Goal: Task Accomplishment & Management: Manage account settings

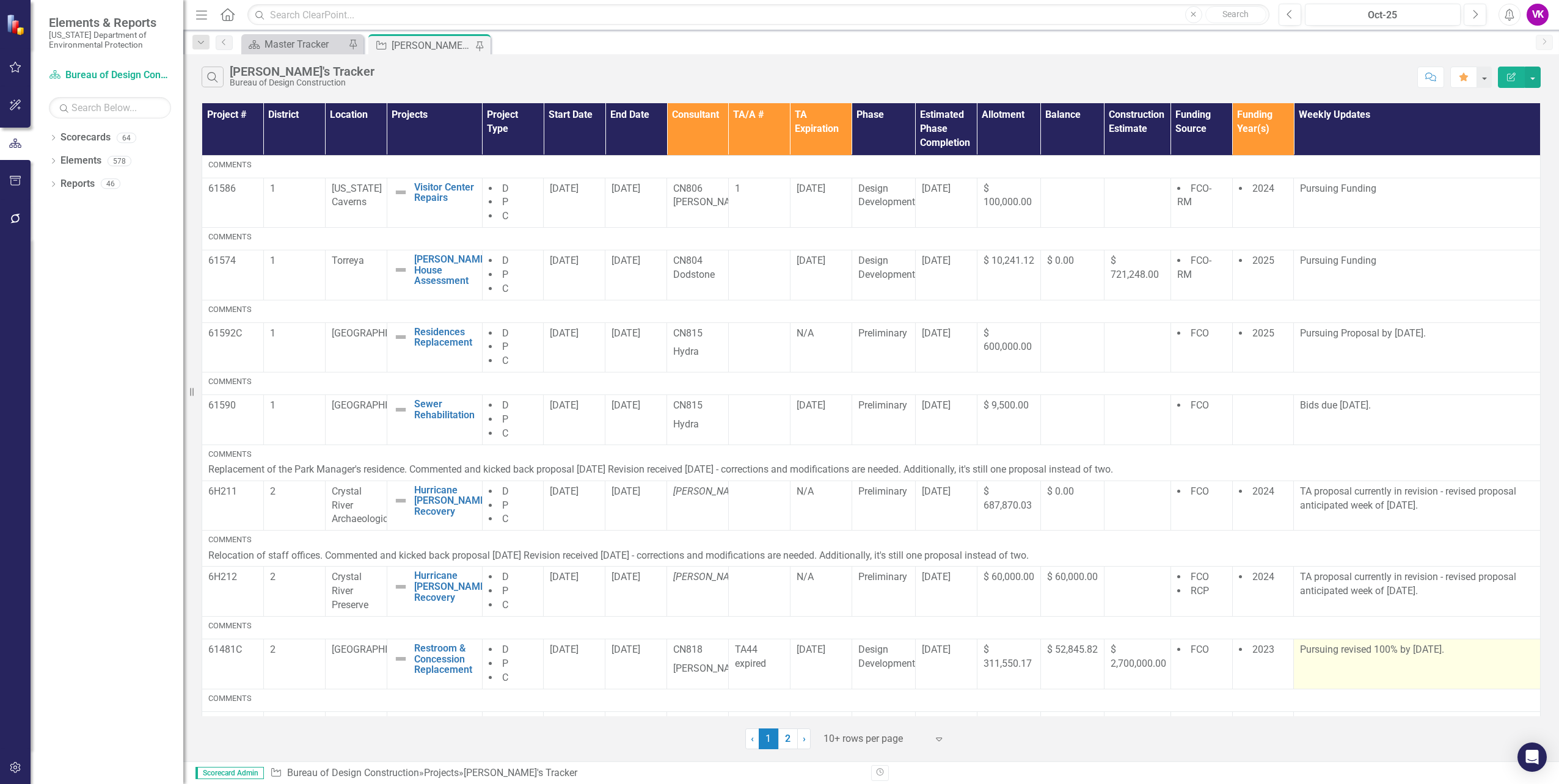
click at [1305, 648] on p "Pursuing revised 100% by [DATE]." at bounding box center [1416, 649] width 234 height 14
click at [1306, 648] on p "Pursuing revised 100% by [DATE]." at bounding box center [1416, 649] width 234 height 14
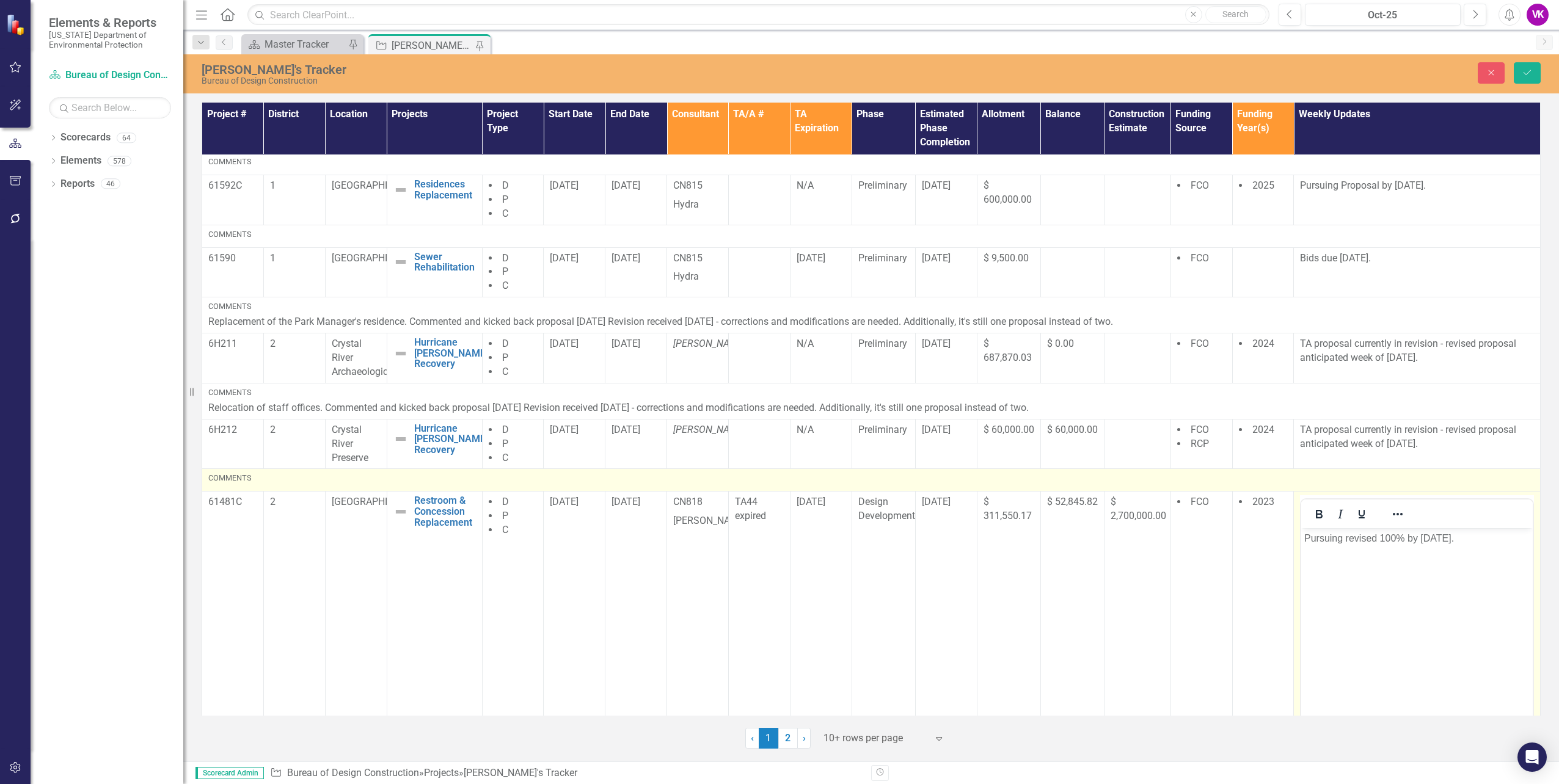
scroll to position [183, 0]
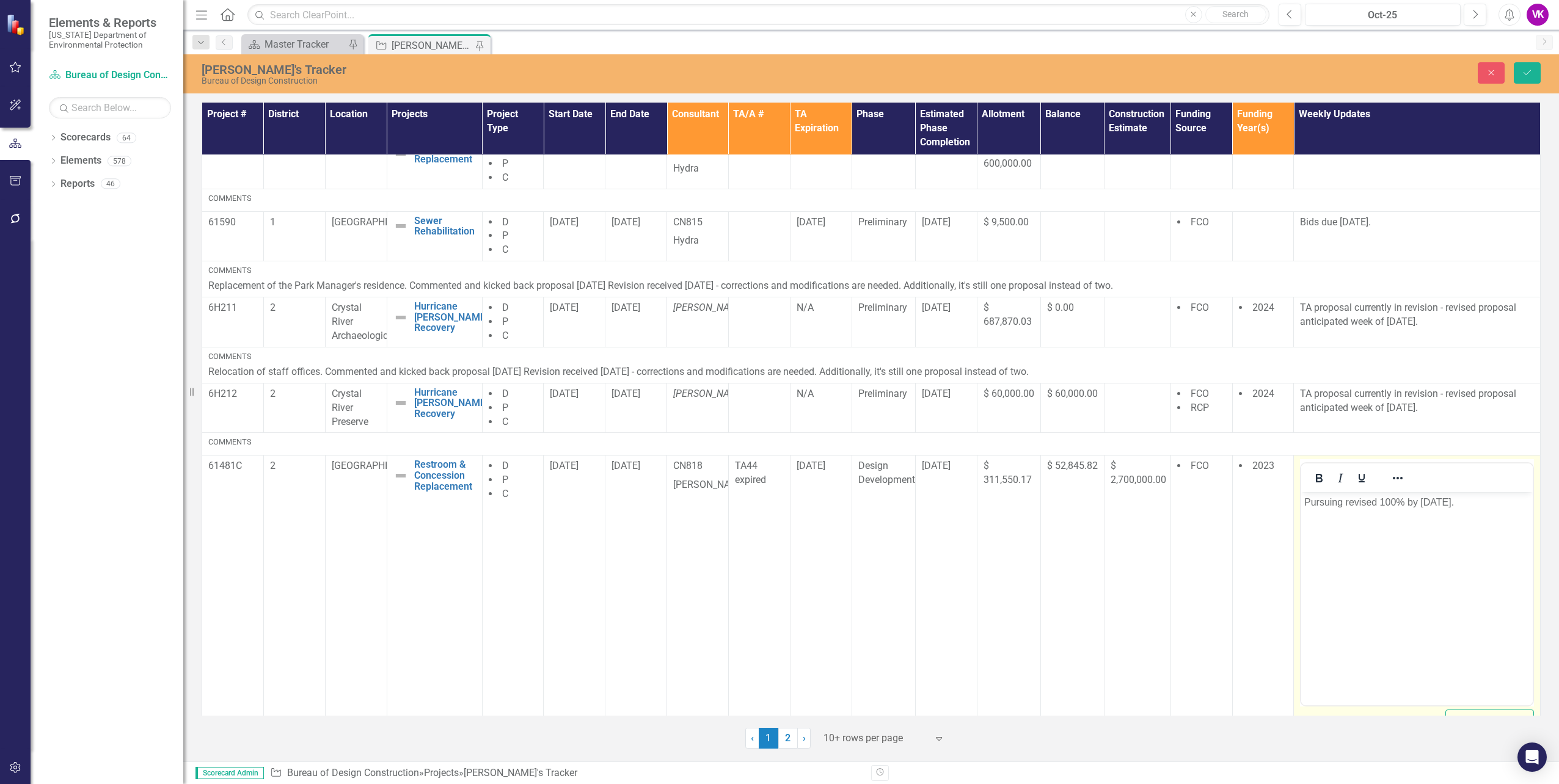
click at [1437, 504] on p "Pursuing revised 100% by [DATE]." at bounding box center [1417, 503] width 225 height 15
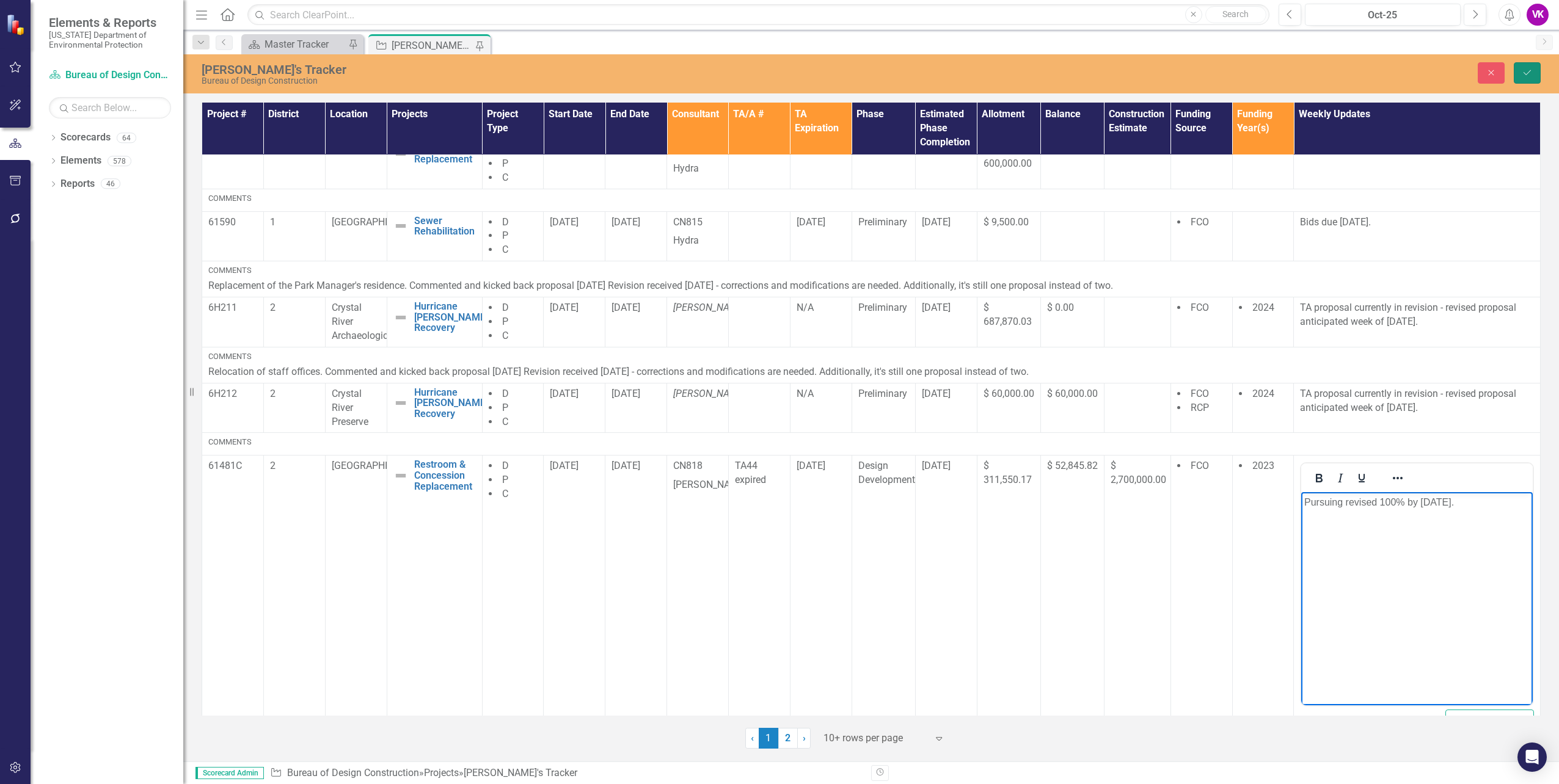
click at [1531, 70] on icon "Save" at bounding box center [1527, 72] width 11 height 8
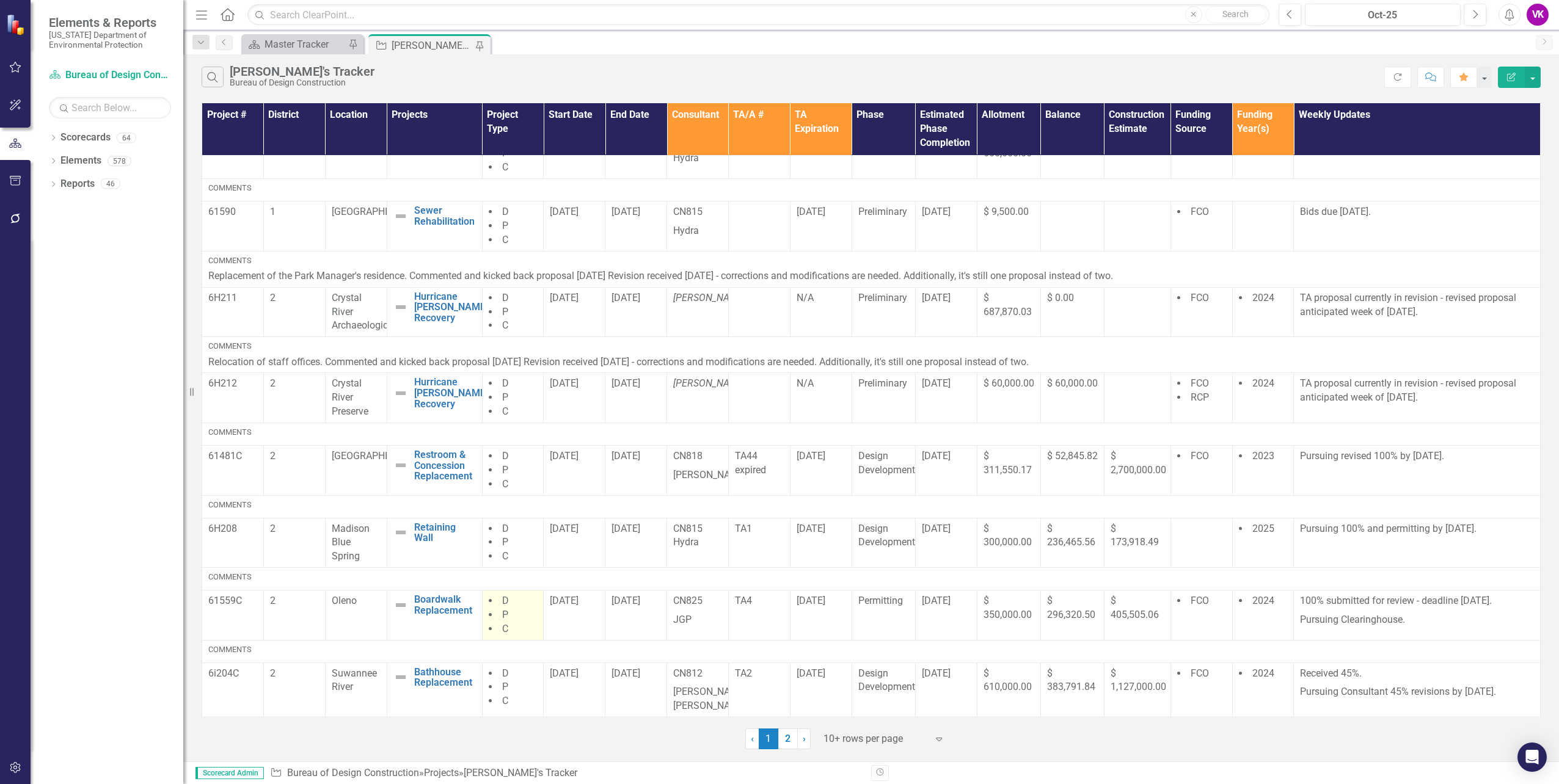
scroll to position [200, 0]
click at [788, 740] on link "2" at bounding box center [788, 739] width 19 height 21
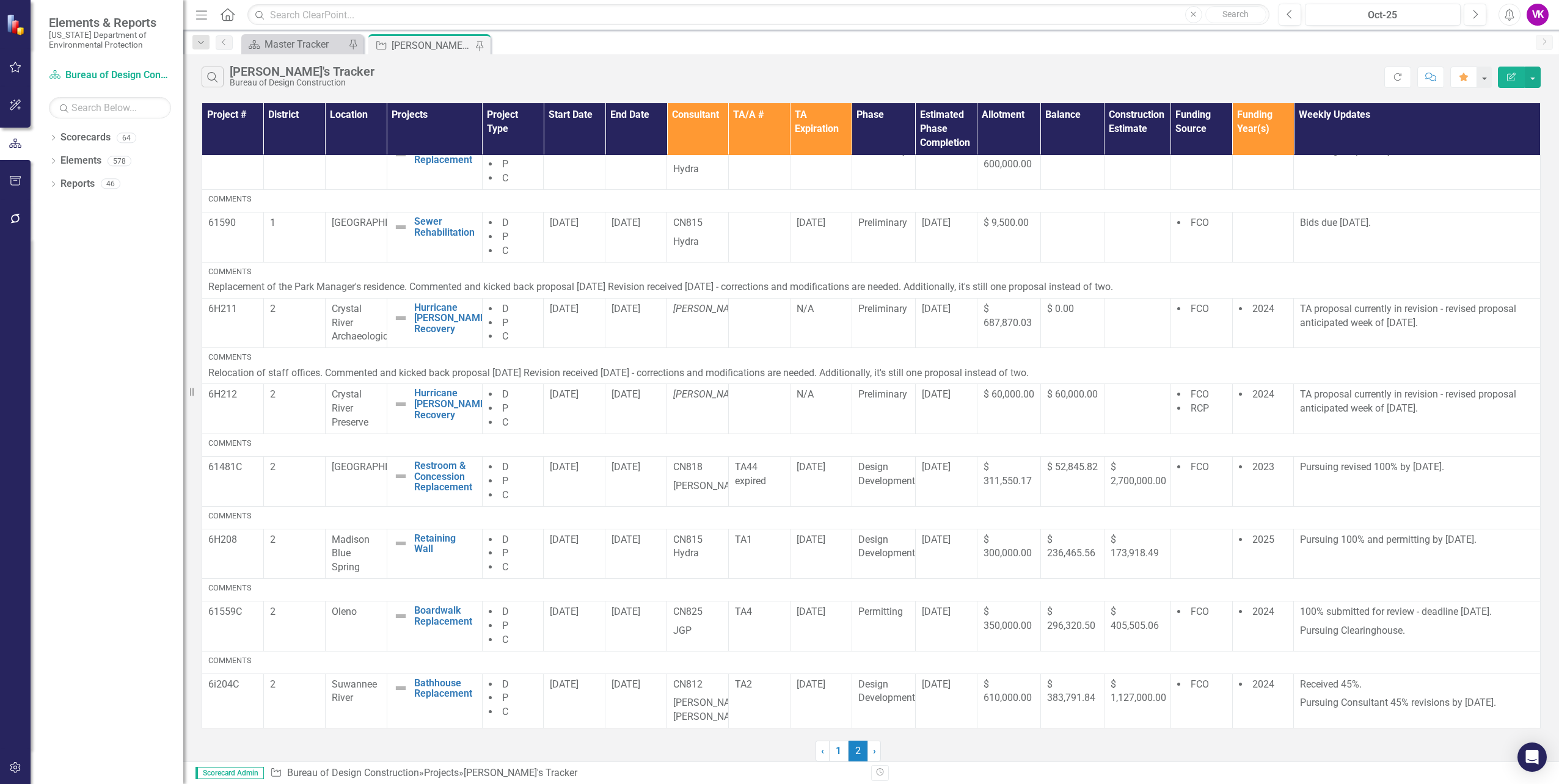
scroll to position [0, 0]
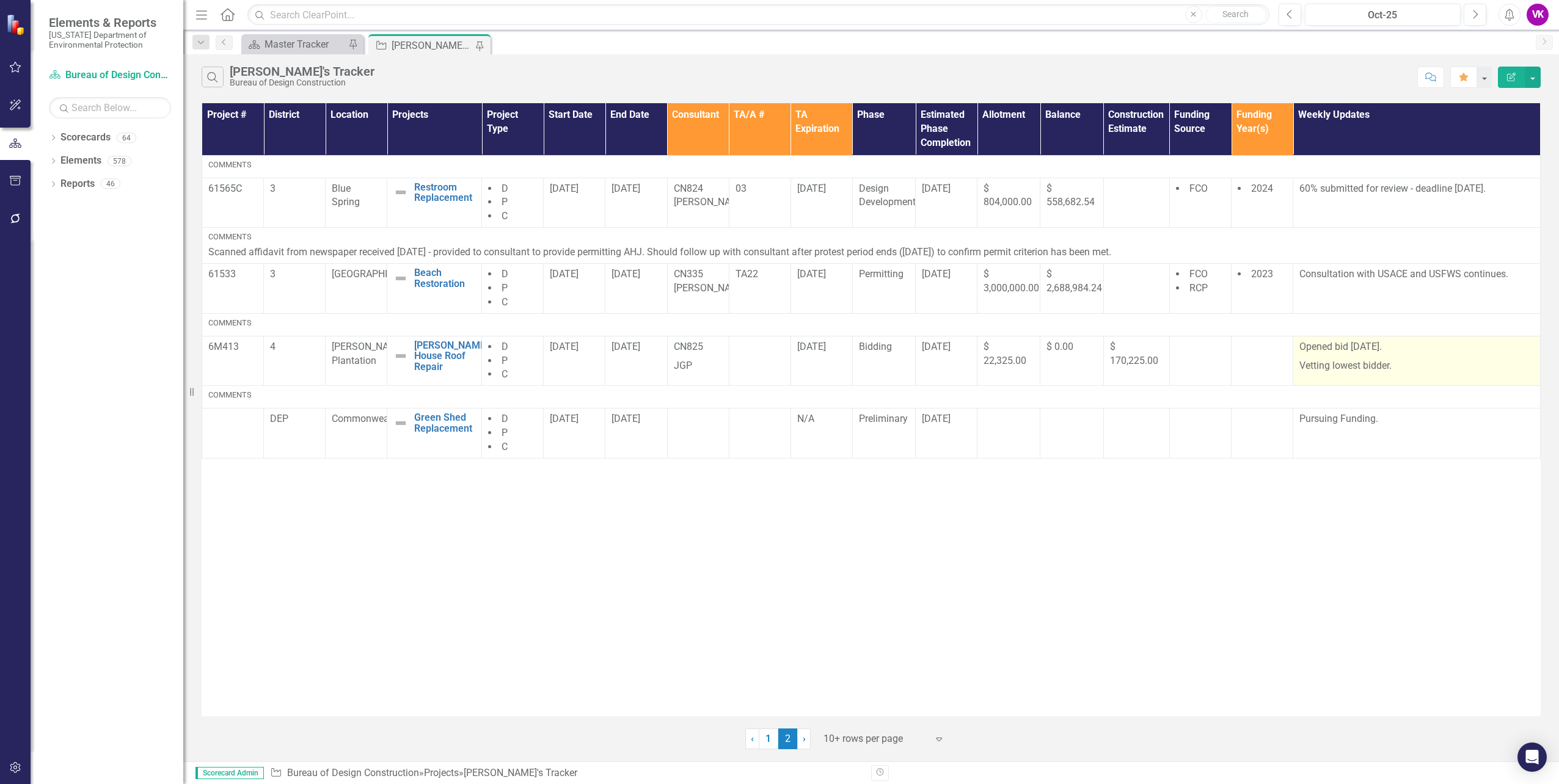
click at [1302, 345] on p "Opened bid [DATE]." at bounding box center [1417, 348] width 234 height 16
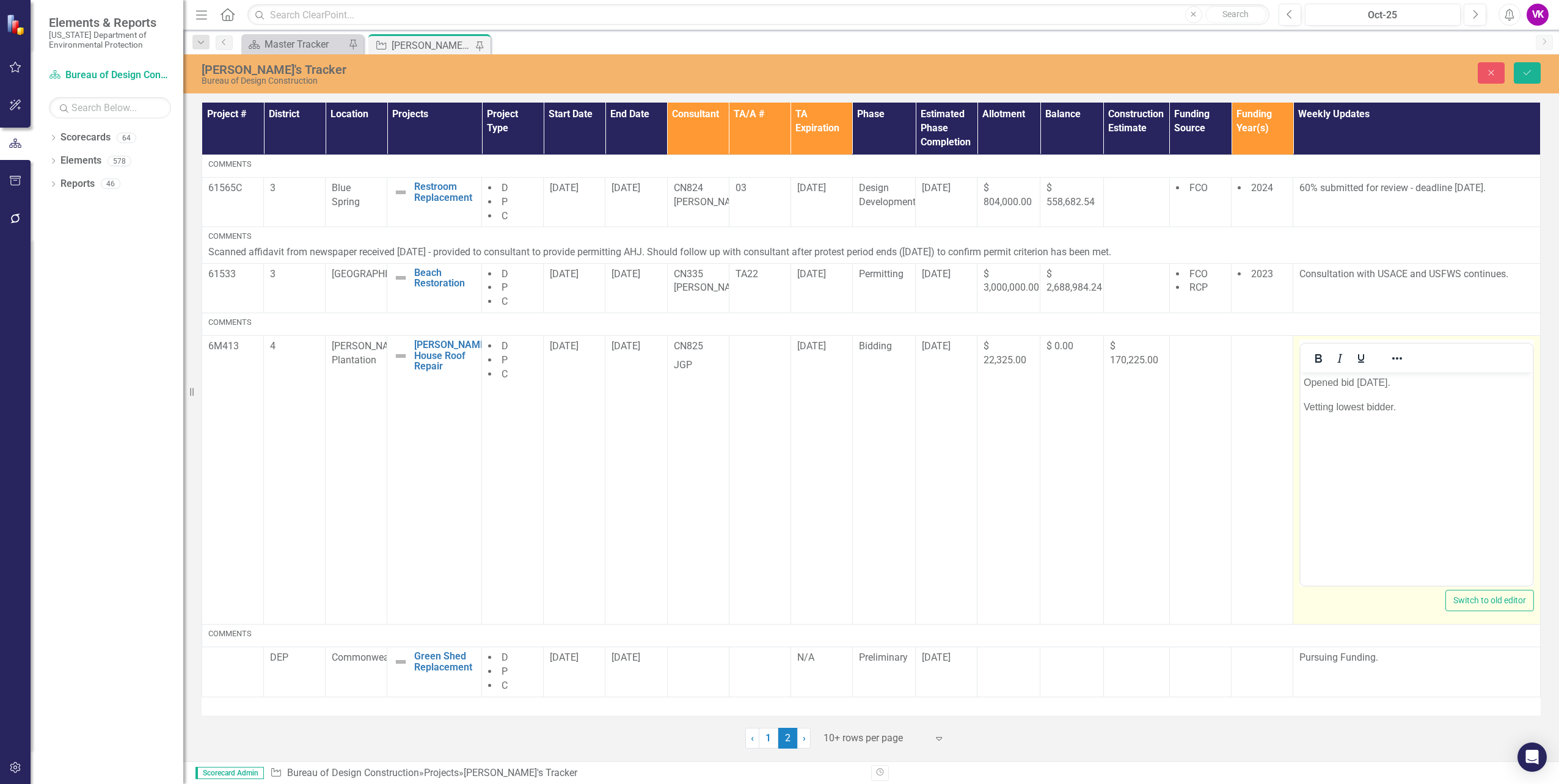
click at [1304, 381] on p "Opened bid [DATE]." at bounding box center [1416, 383] width 226 height 15
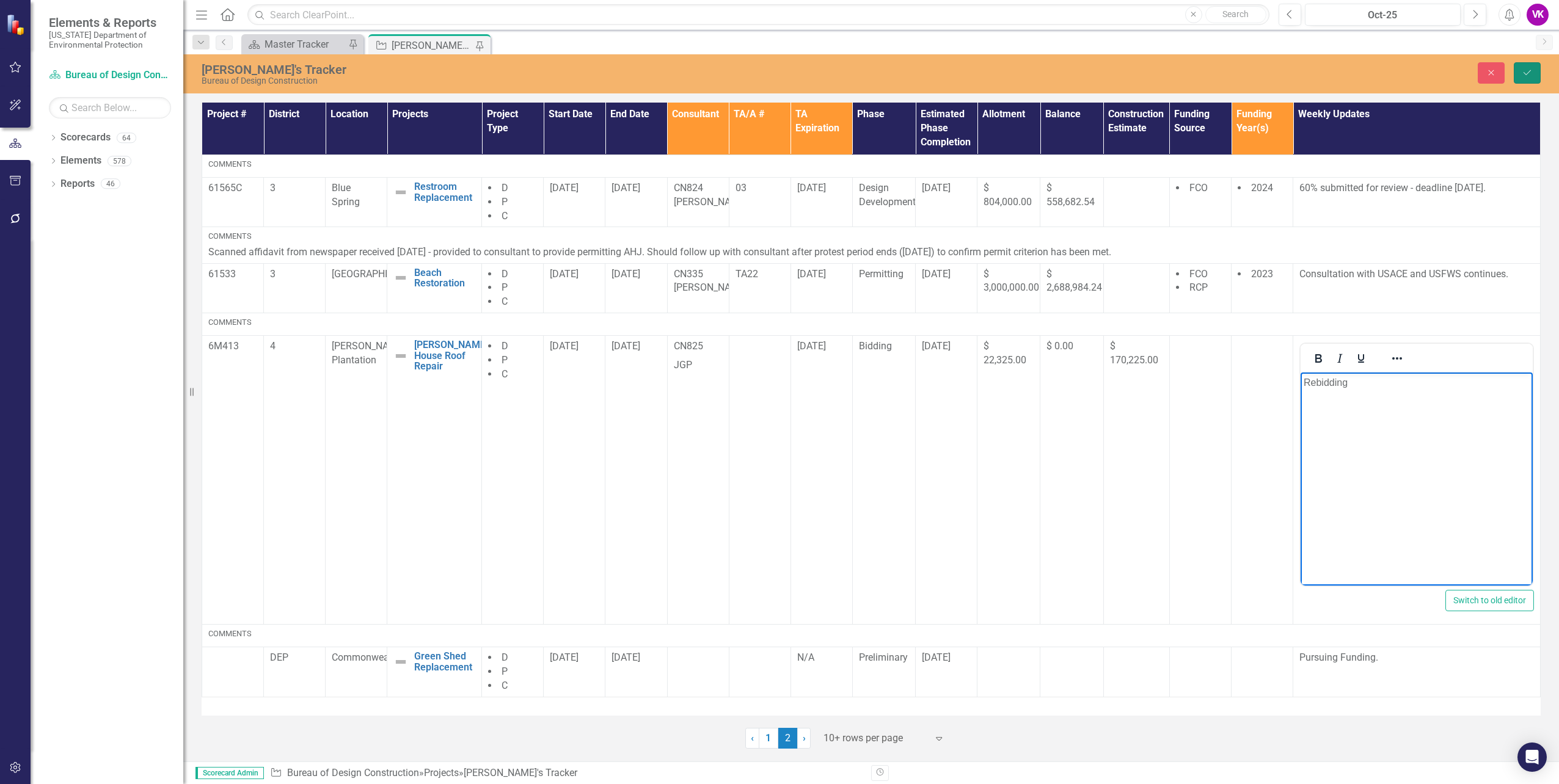
click at [1525, 74] on icon "Save" at bounding box center [1527, 72] width 11 height 8
